Goal: Task Accomplishment & Management: Use online tool/utility

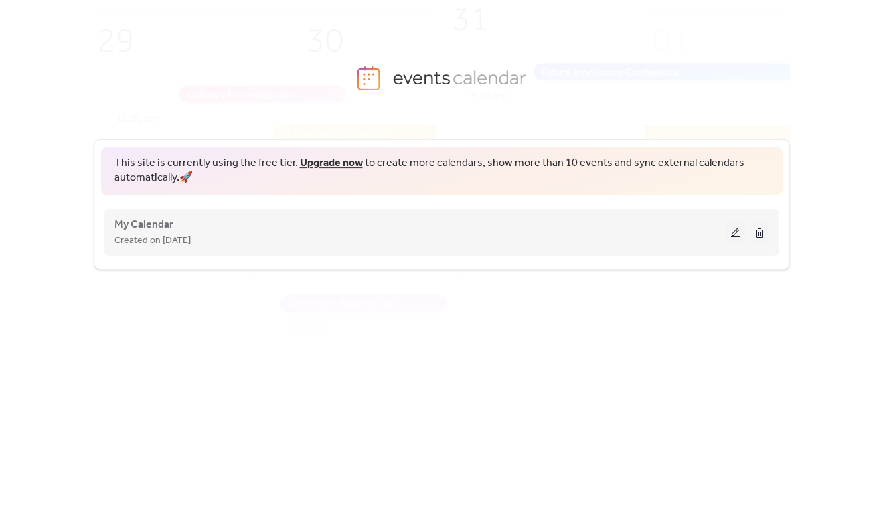
click at [300, 246] on div "Created on [DATE]" at bounding box center [420, 240] width 612 height 16
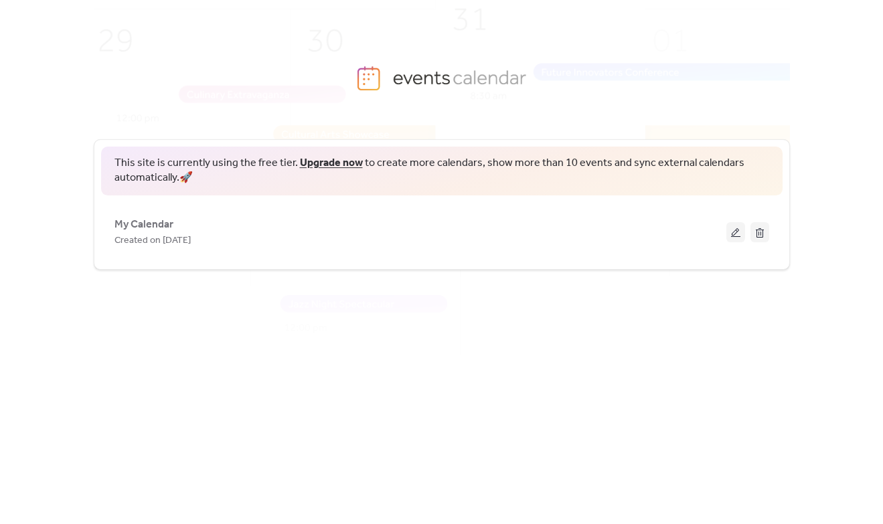
click at [64, 318] on div "This site is currently using the free tier. Upgrade now to create more calendar…" at bounding box center [441, 330] width 883 height 387
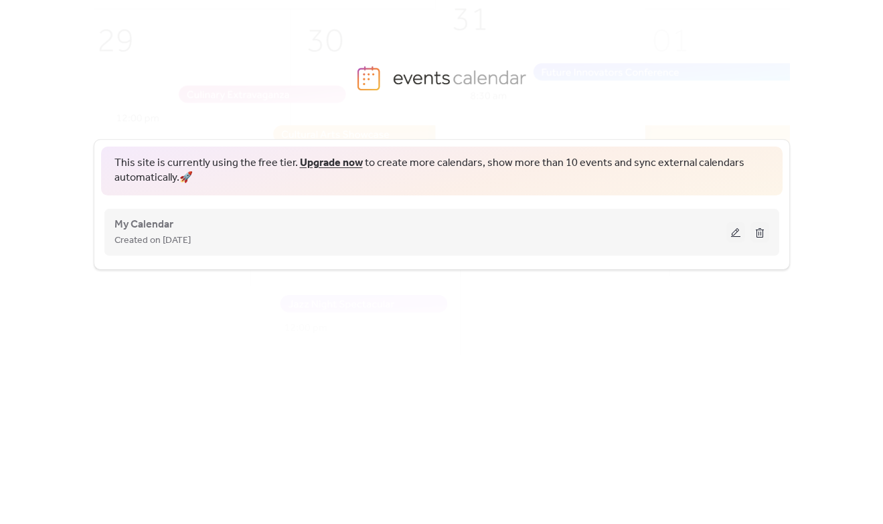
click at [738, 236] on button at bounding box center [735, 232] width 19 height 20
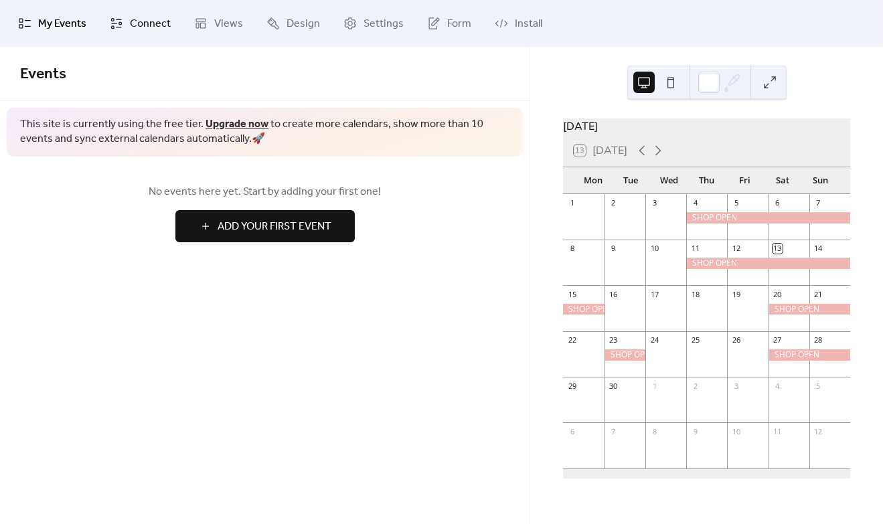
click at [162, 21] on span "Connect" at bounding box center [150, 24] width 41 height 16
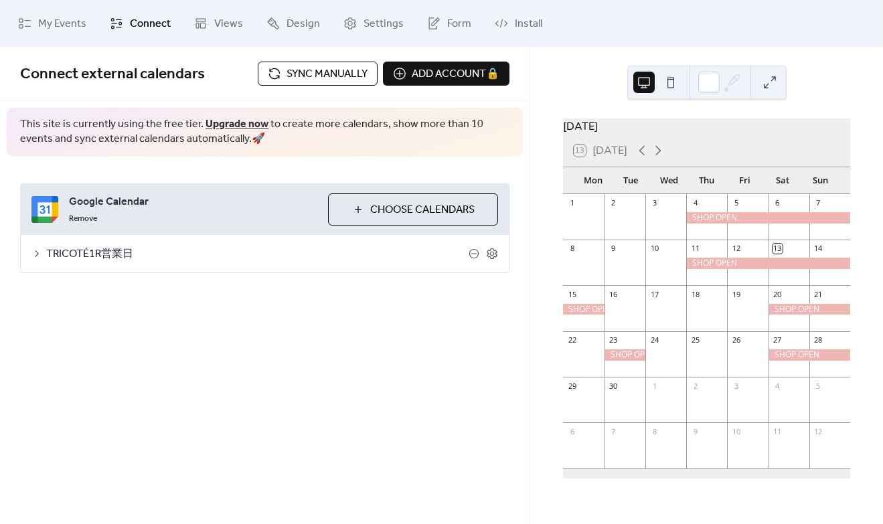
click at [322, 80] on span "Sync manually" at bounding box center [326, 74] width 81 height 16
click at [658, 158] on icon at bounding box center [658, 151] width 16 height 16
click at [643, 159] on icon at bounding box center [642, 151] width 16 height 16
click at [305, 78] on span "Sync manually" at bounding box center [326, 74] width 81 height 16
click at [289, 75] on span "Sync manually" at bounding box center [326, 74] width 81 height 16
